Goal: Task Accomplishment & Management: Use online tool/utility

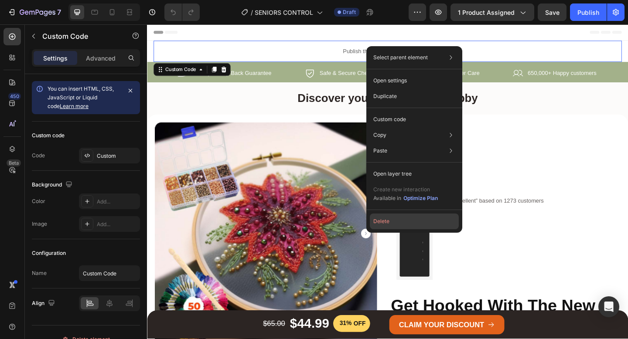
click at [383, 216] on button "Delete" at bounding box center [414, 222] width 89 height 16
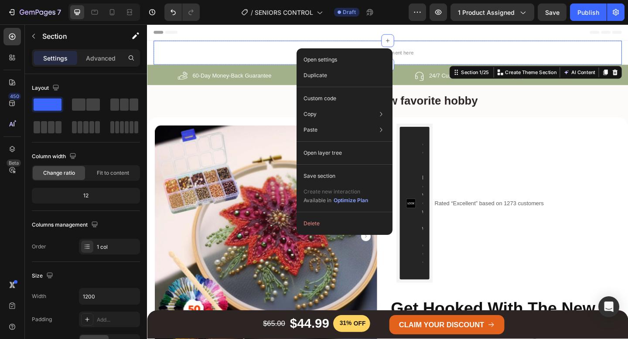
click at [328, 214] on div "Open settings Duplicate Custom code Copy Copy section Cmd + C Copy style Copy c…" at bounding box center [344, 141] width 96 height 187
click at [326, 217] on button "Delete" at bounding box center [344, 224] width 89 height 16
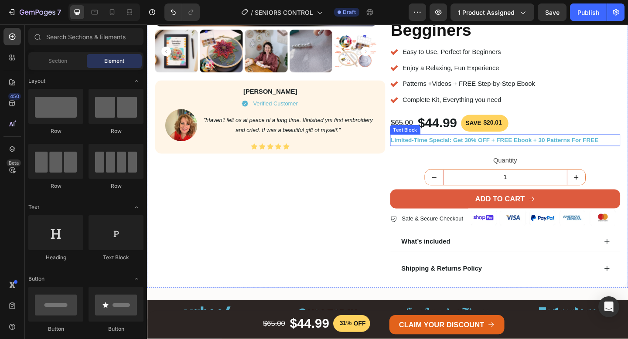
scroll to position [320, 0]
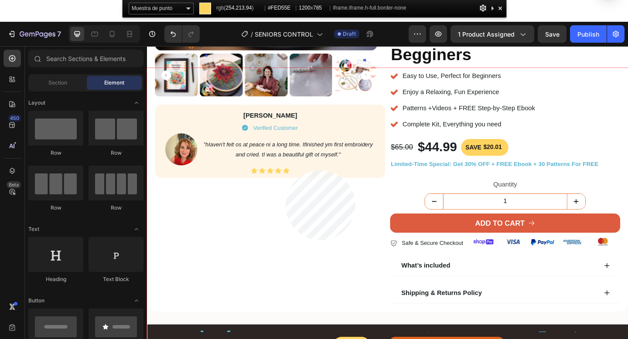
click at [285, 170] on div at bounding box center [408, 239] width 523 height 342
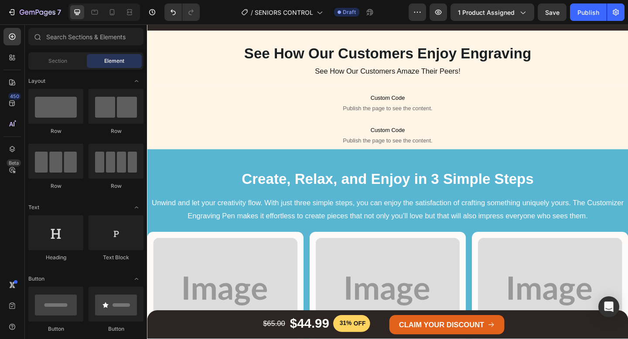
scroll to position [647, 0]
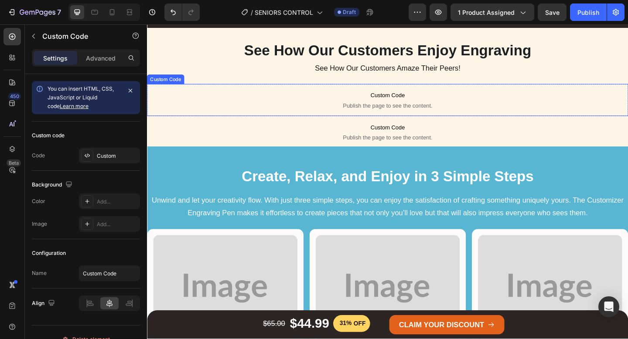
click at [404, 101] on span "Custom Code" at bounding box center [408, 101] width 523 height 10
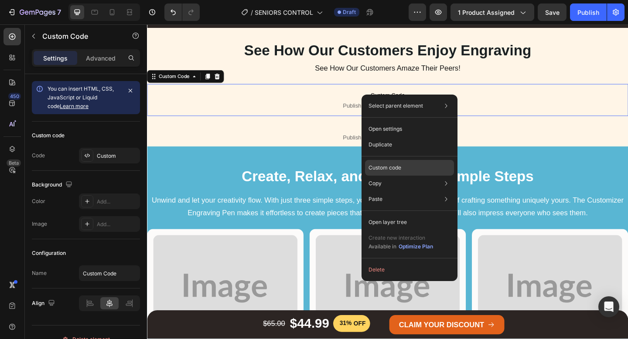
click at [390, 191] on div "Custom code" at bounding box center [409, 199] width 89 height 16
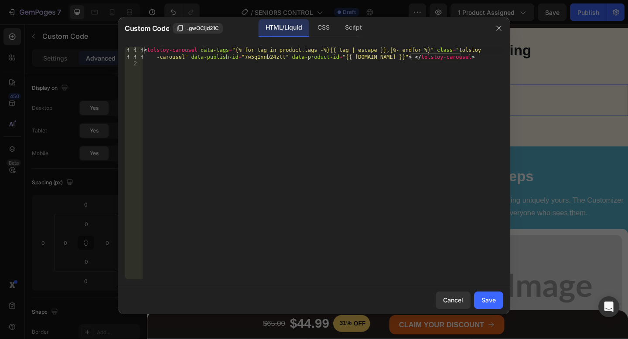
click at [397, 75] on div "< tolstoy-carousel data-tags = "{% for tag in product.tags -%}{{ tag | escape }…" at bounding box center [322, 174] width 361 height 254
click at [254, 59] on div "< tolstoy-carousel data-tags = "{% for tag in product.tags -%}{{ tag | escape }…" at bounding box center [322, 174] width 361 height 254
paste textarea "duavw4fqcdqos"
type textarea "<tolstoy-carousel data-tags="{% for tag in product.tags -%}{{ tag | escape }},{…"
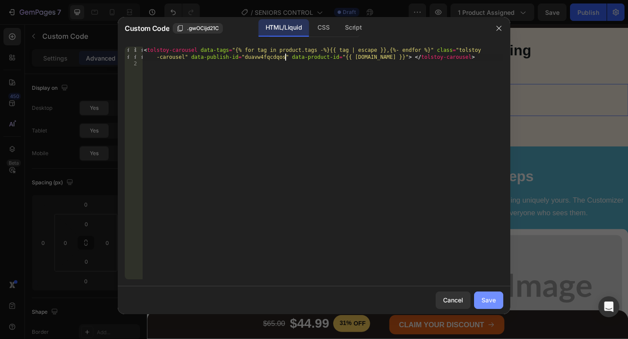
click at [486, 302] on div "Save" at bounding box center [488, 299] width 14 height 9
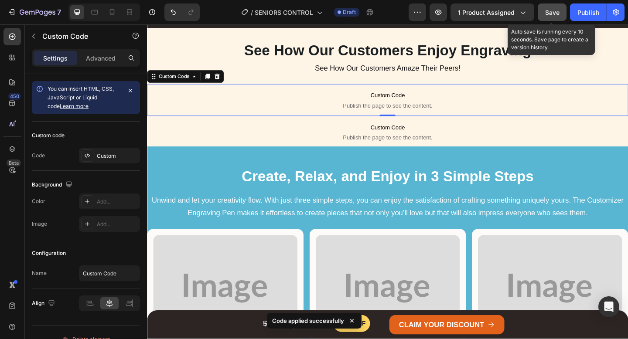
click at [554, 17] on div "Save" at bounding box center [552, 12] width 14 height 9
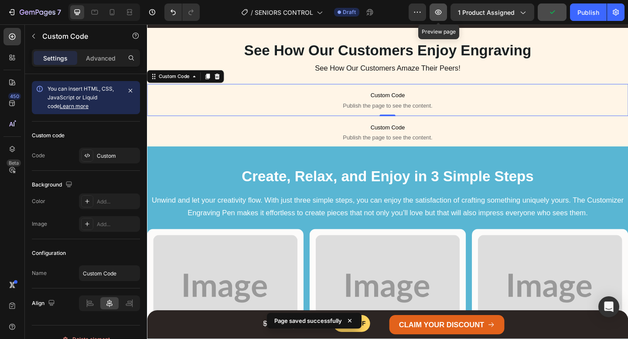
click at [438, 17] on button "button" at bounding box center [437, 11] width 17 height 17
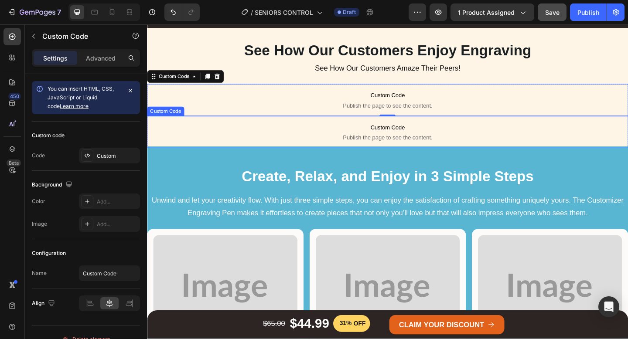
click at [312, 143] on p "Custom Code Publish the page to see the content." at bounding box center [408, 141] width 523 height 35
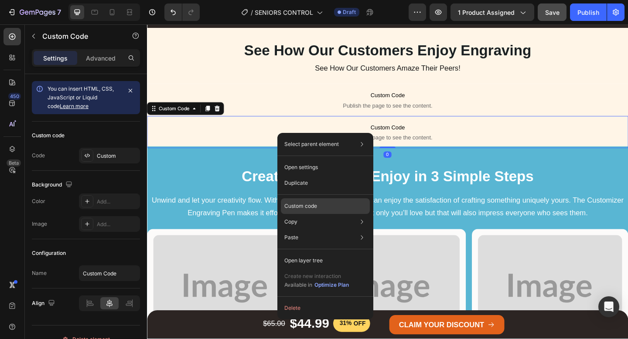
click at [305, 203] on p "Custom code" at bounding box center [300, 206] width 33 height 8
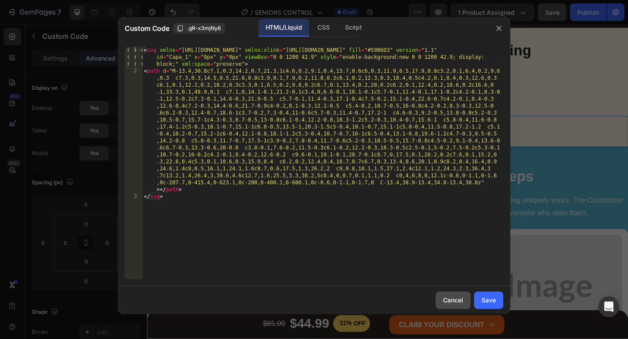
click at [450, 302] on div "Cancel" at bounding box center [453, 299] width 20 height 9
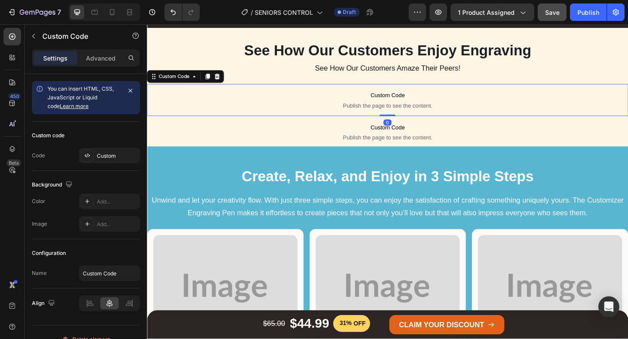
click at [425, 115] on span "Publish the page to see the content." at bounding box center [408, 113] width 523 height 9
click at [41, 41] on div "Custom Code" at bounding box center [74, 36] width 99 height 23
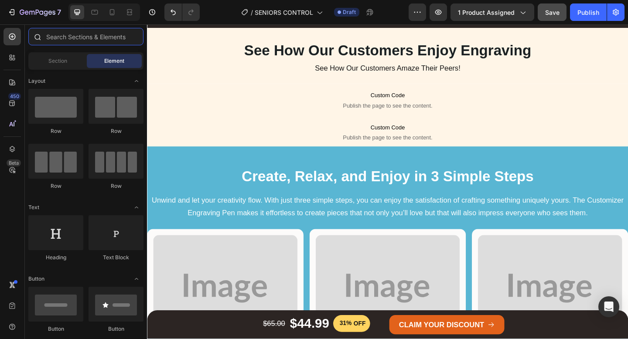
click at [54, 44] on input "text" at bounding box center [85, 36] width 115 height 17
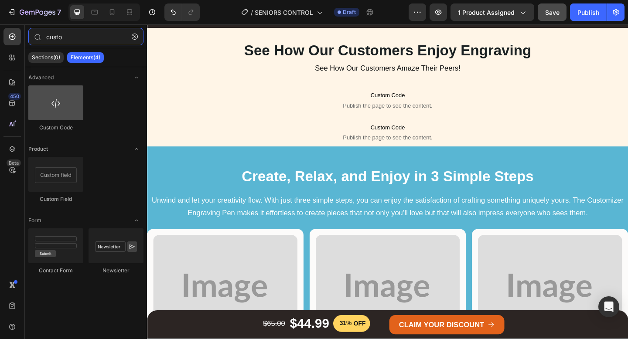
type input "custo"
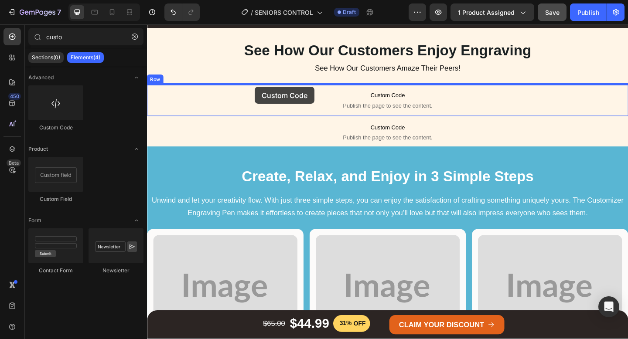
drag, startPoint x: 216, startPoint y: 133, endPoint x: 264, endPoint y: 91, distance: 63.9
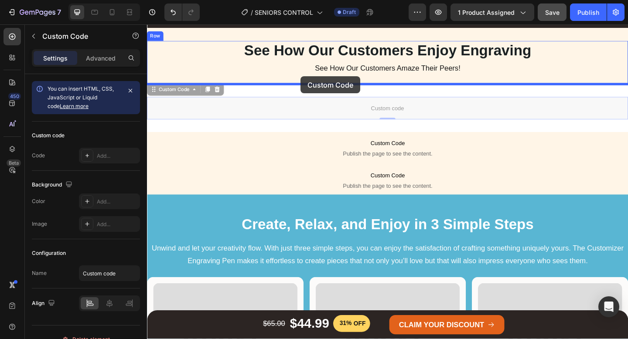
drag, startPoint x: 155, startPoint y: 98, endPoint x: 314, endPoint y: 81, distance: 160.0
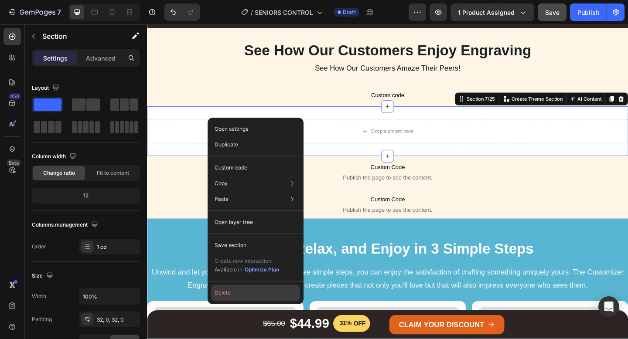
click at [226, 288] on button "Delete" at bounding box center [255, 293] width 89 height 16
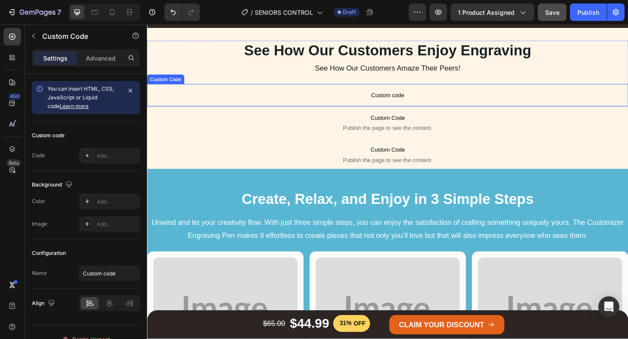
click at [387, 99] on span "Custom code" at bounding box center [408, 101] width 523 height 10
click at [338, 103] on span "Custom code" at bounding box center [408, 101] width 523 height 10
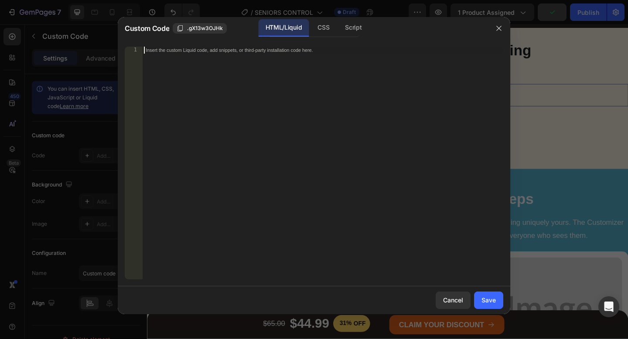
click at [319, 95] on div "Insert the custom Liquid code, add snippets, or third-party installation code h…" at bounding box center [322, 170] width 361 height 247
paste textarea
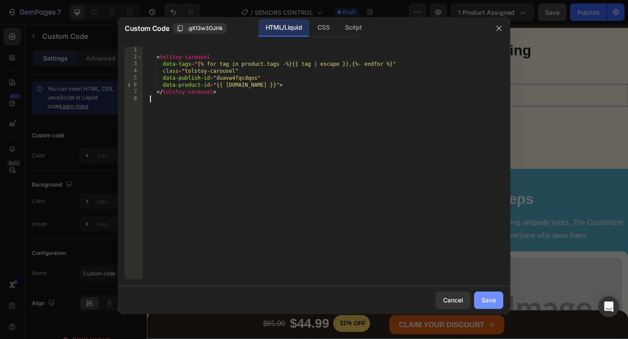
click at [482, 298] on div "Save" at bounding box center [488, 299] width 14 height 9
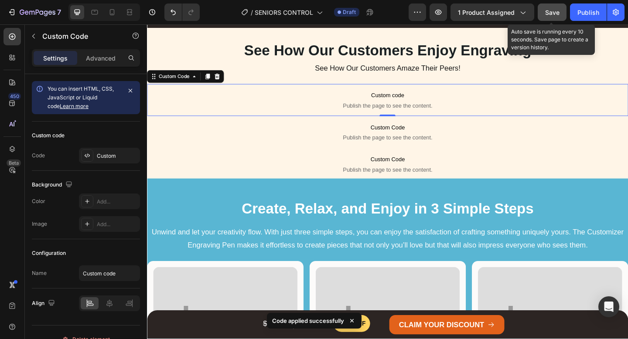
click at [550, 20] on button "Save" at bounding box center [551, 11] width 29 height 17
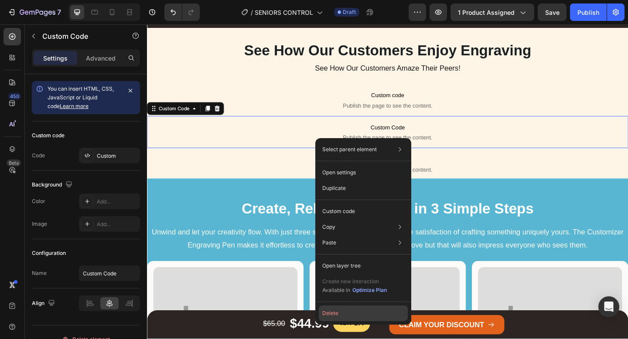
click at [331, 312] on button "Delete" at bounding box center [363, 314] width 89 height 16
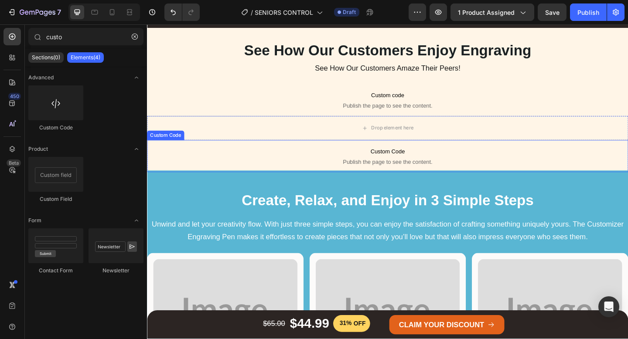
scroll to position [649, 0]
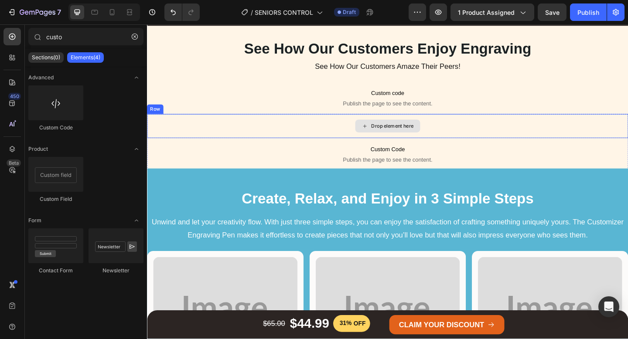
click at [395, 133] on div "Drop element here" at bounding box center [414, 135] width 46 height 7
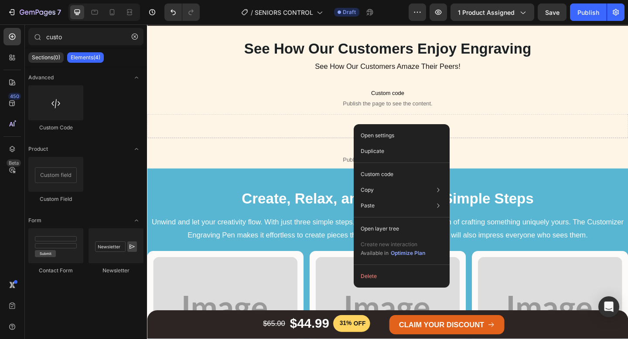
click at [370, 267] on div "Open settings Duplicate Custom code Copy Copy element Cmd + C Copy style Copy c…" at bounding box center [401, 205] width 96 height 163
click at [370, 273] on button "Delete" at bounding box center [401, 276] width 89 height 16
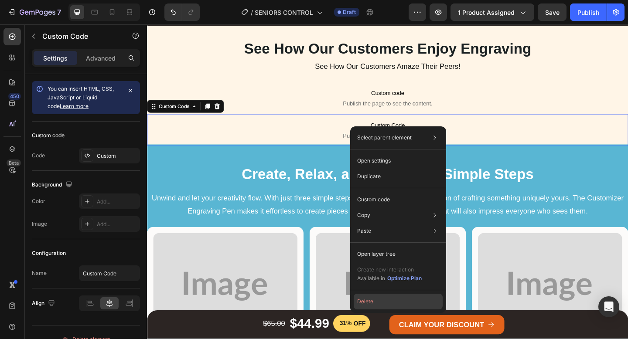
click at [375, 302] on button "Delete" at bounding box center [397, 302] width 89 height 16
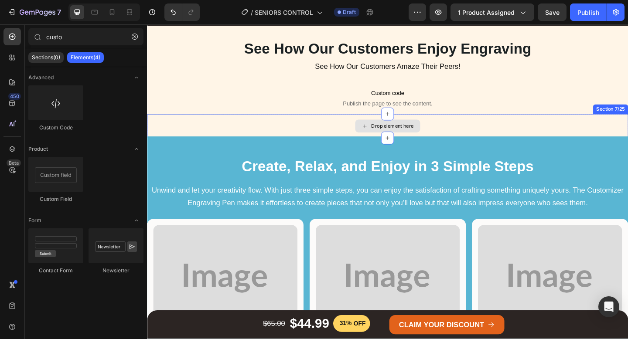
click at [424, 136] on div "Drop element here" at bounding box center [414, 135] width 46 height 7
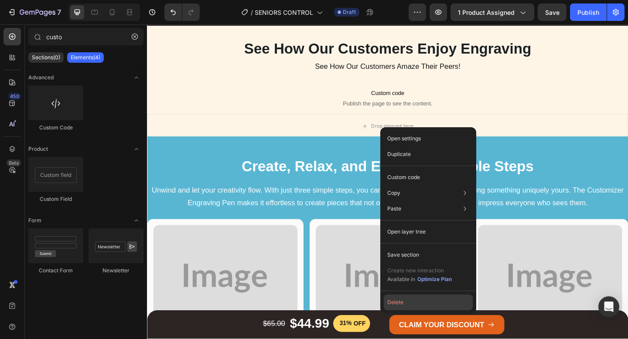
click at [402, 301] on button "Delete" at bounding box center [428, 303] width 89 height 16
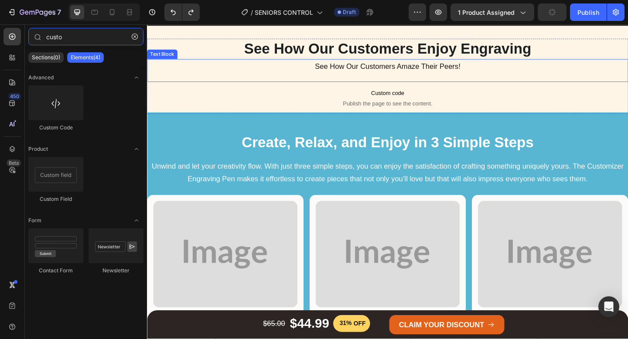
type input "cust"
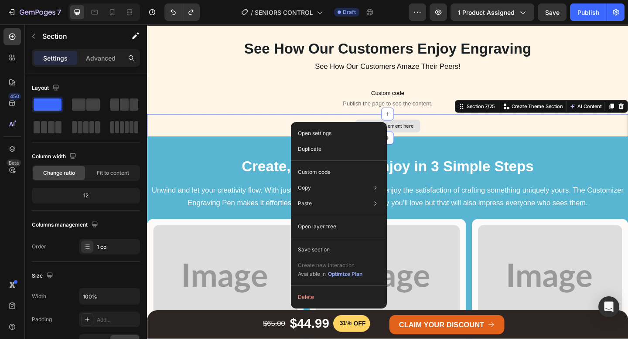
click at [281, 134] on div "Drop element here" at bounding box center [408, 135] width 523 height 26
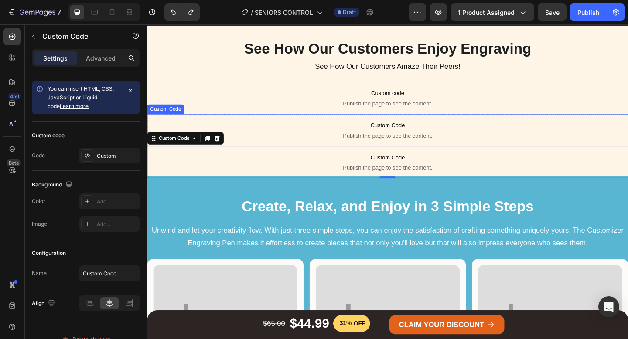
click at [304, 149] on span "Publish the page to see the content." at bounding box center [408, 145] width 523 height 9
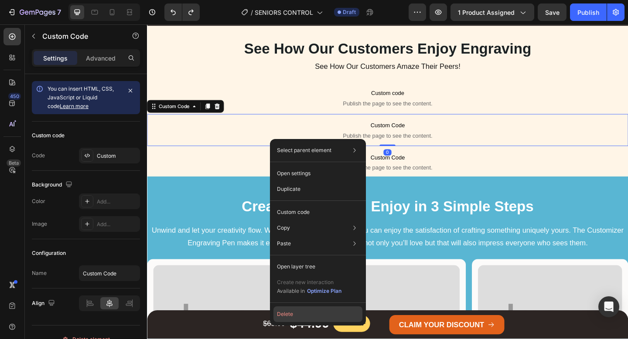
click at [302, 313] on button "Delete" at bounding box center [317, 314] width 89 height 16
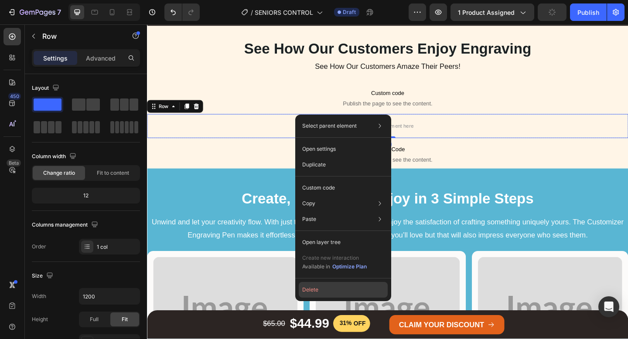
click at [315, 292] on button "Delete" at bounding box center [343, 290] width 89 height 16
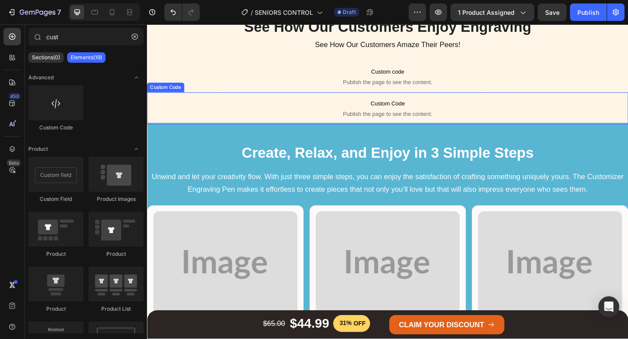
scroll to position [655, 0]
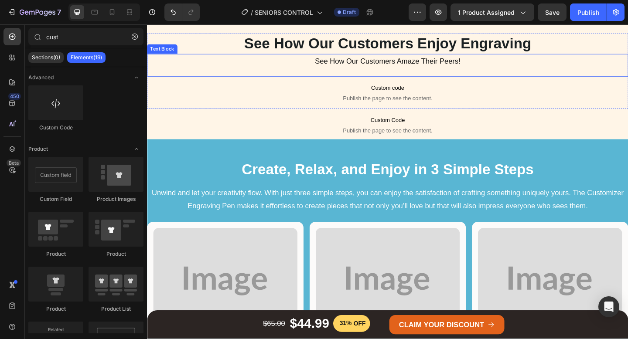
click at [391, 74] on div "See How Our Customers Amaze Their Peers! Text Block" at bounding box center [408, 69] width 523 height 25
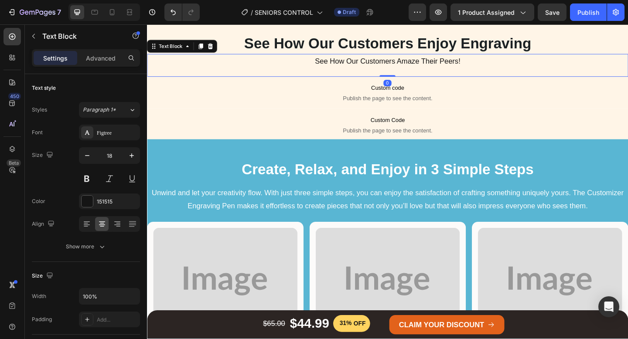
click at [106, 49] on div "Settings Advanced" at bounding box center [86, 57] width 108 height 17
click at [104, 56] on p "Advanced" at bounding box center [101, 58] width 30 height 9
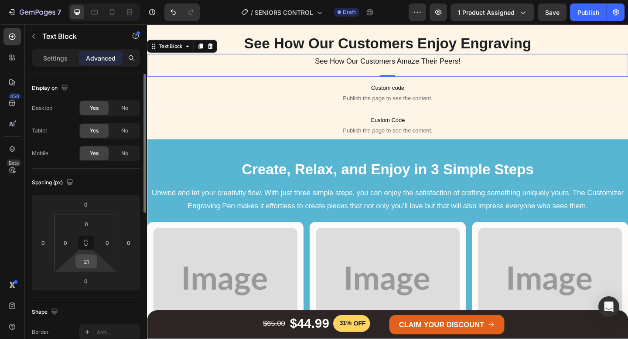
click at [92, 262] on input "21" at bounding box center [86, 261] width 17 height 13
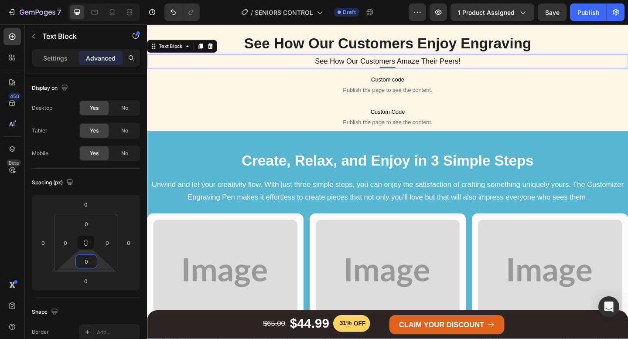
type input "0"
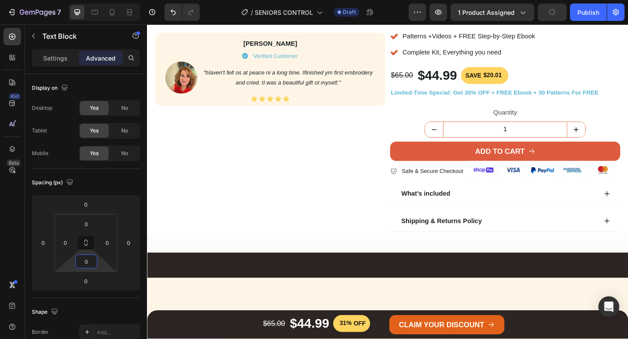
scroll to position [0, 0]
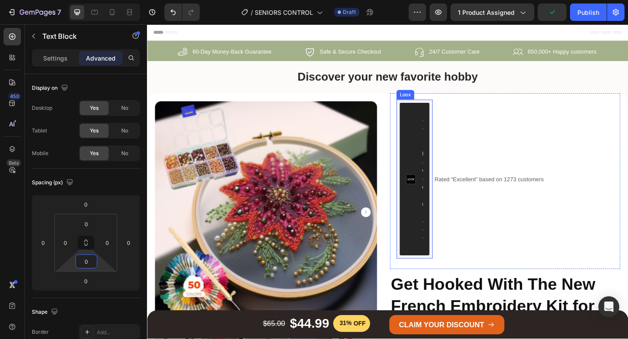
click at [442, 135] on div "Loox - Reviews widget" at bounding box center [437, 193] width 18 height 156
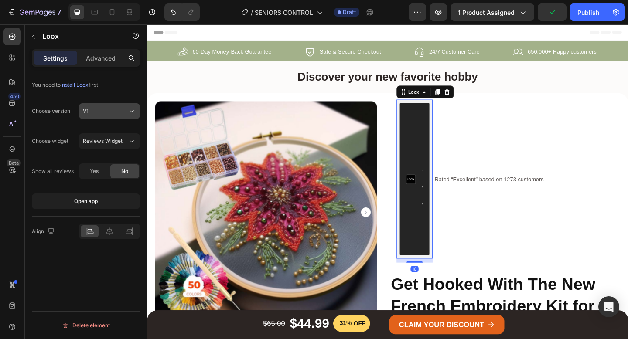
click at [114, 112] on div "V1" at bounding box center [105, 111] width 44 height 8
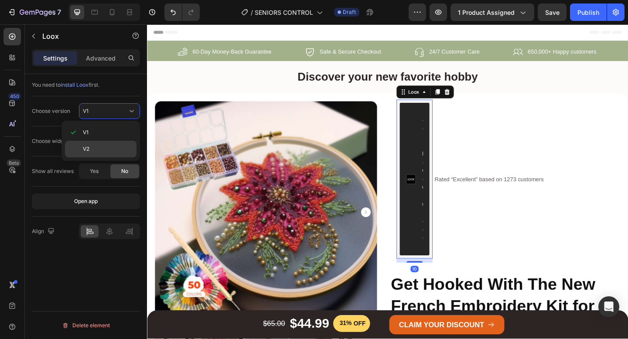
click at [111, 148] on p "V2" at bounding box center [108, 149] width 50 height 8
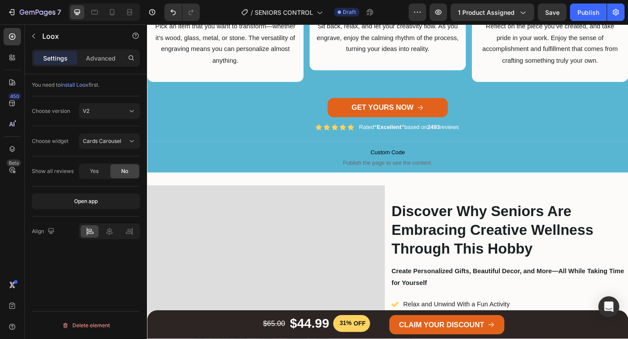
scroll to position [1039, 0]
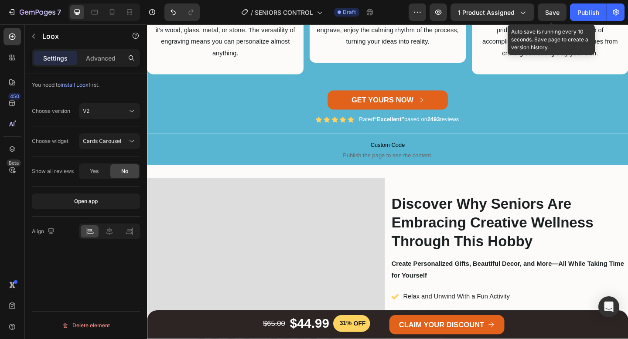
click at [549, 15] on span "Save" at bounding box center [552, 12] width 14 height 7
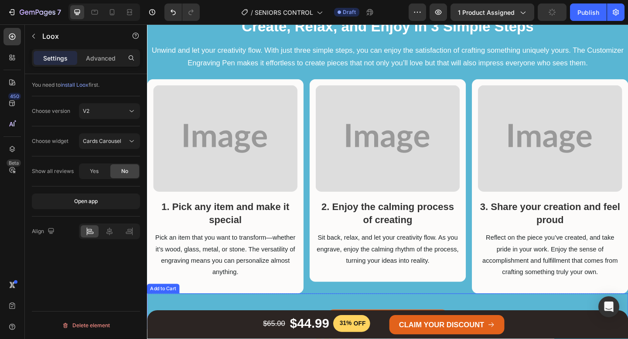
scroll to position [793, 0]
